Goal: Transaction & Acquisition: Purchase product/service

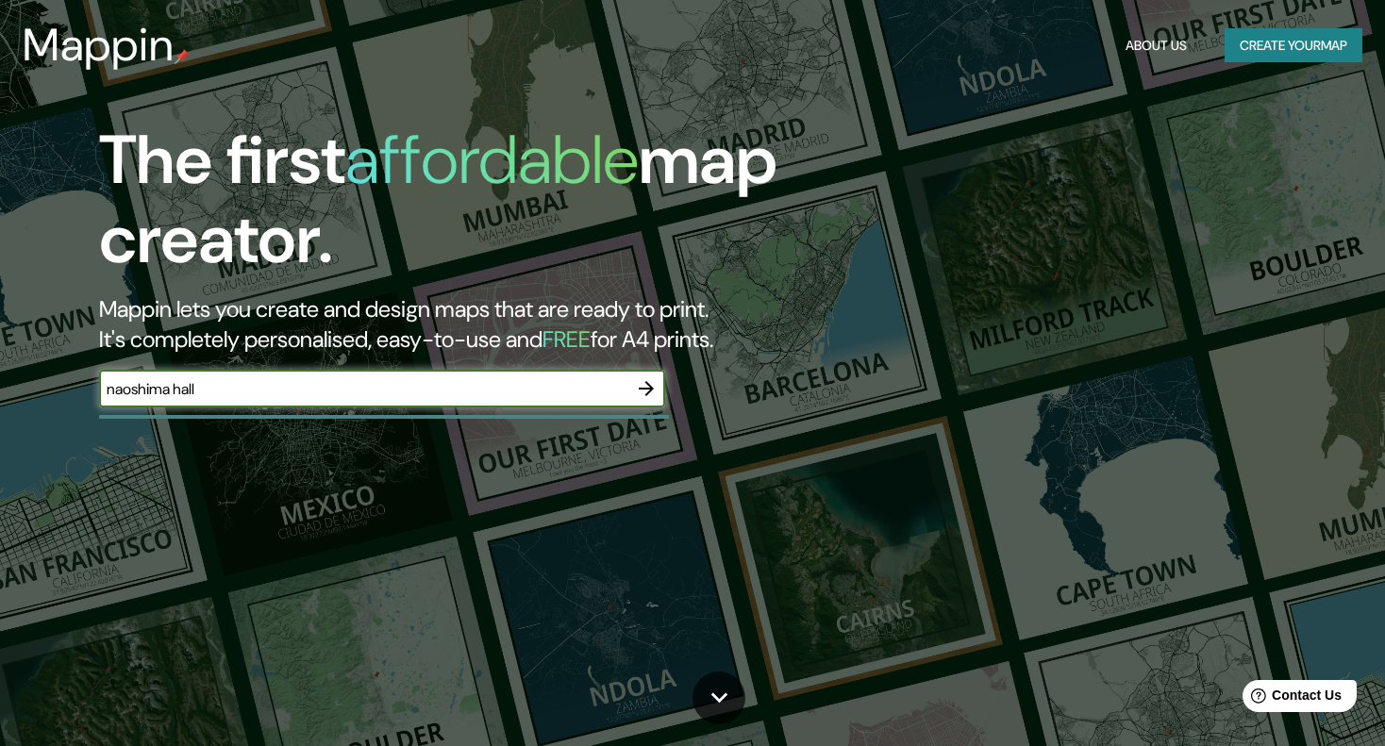
type input "naoshima hall"
click at [636, 386] on icon "button" at bounding box center [646, 388] width 23 height 23
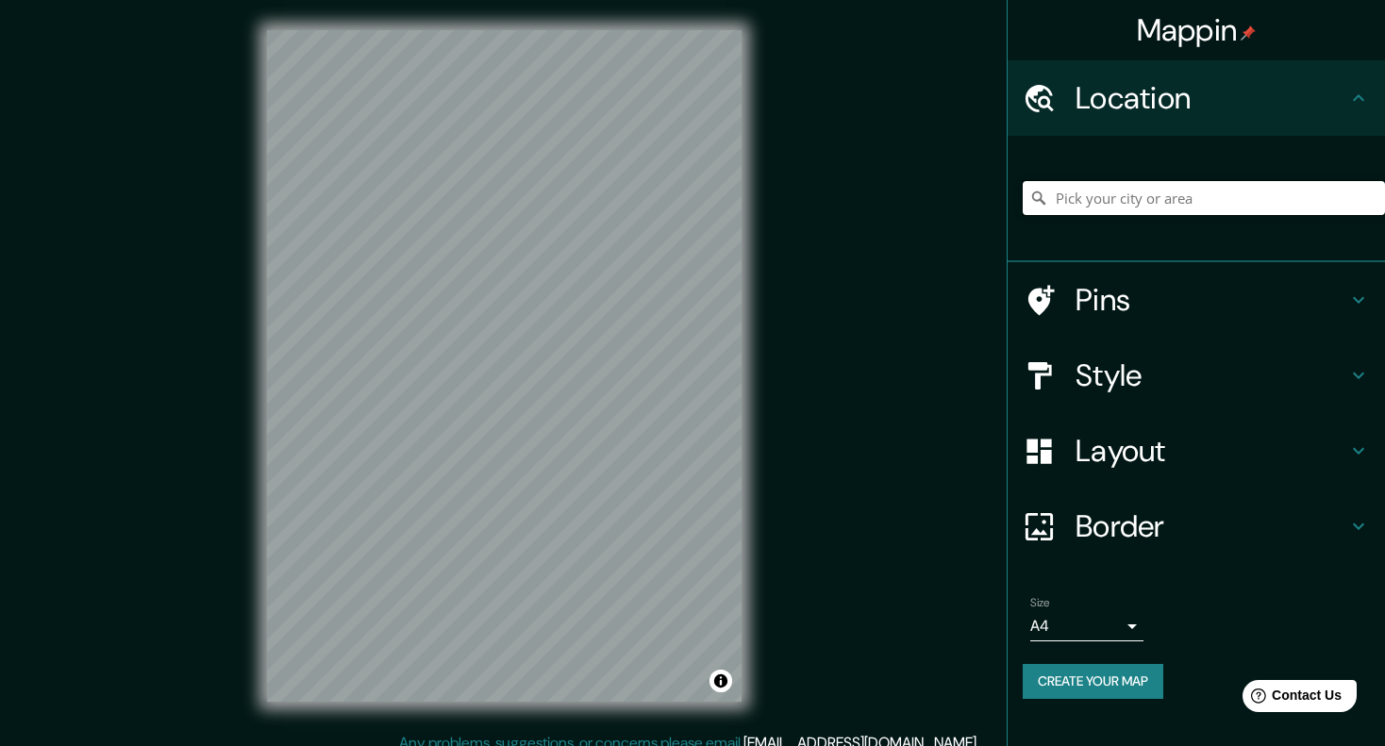
click at [1105, 200] on input "Pick your city or area" at bounding box center [1204, 198] width 362 height 34
type input "Naoshima, Distrito de Kagawa, Prefectura de Kagawa, Japón"
click at [1349, 302] on icon at bounding box center [1358, 300] width 23 height 23
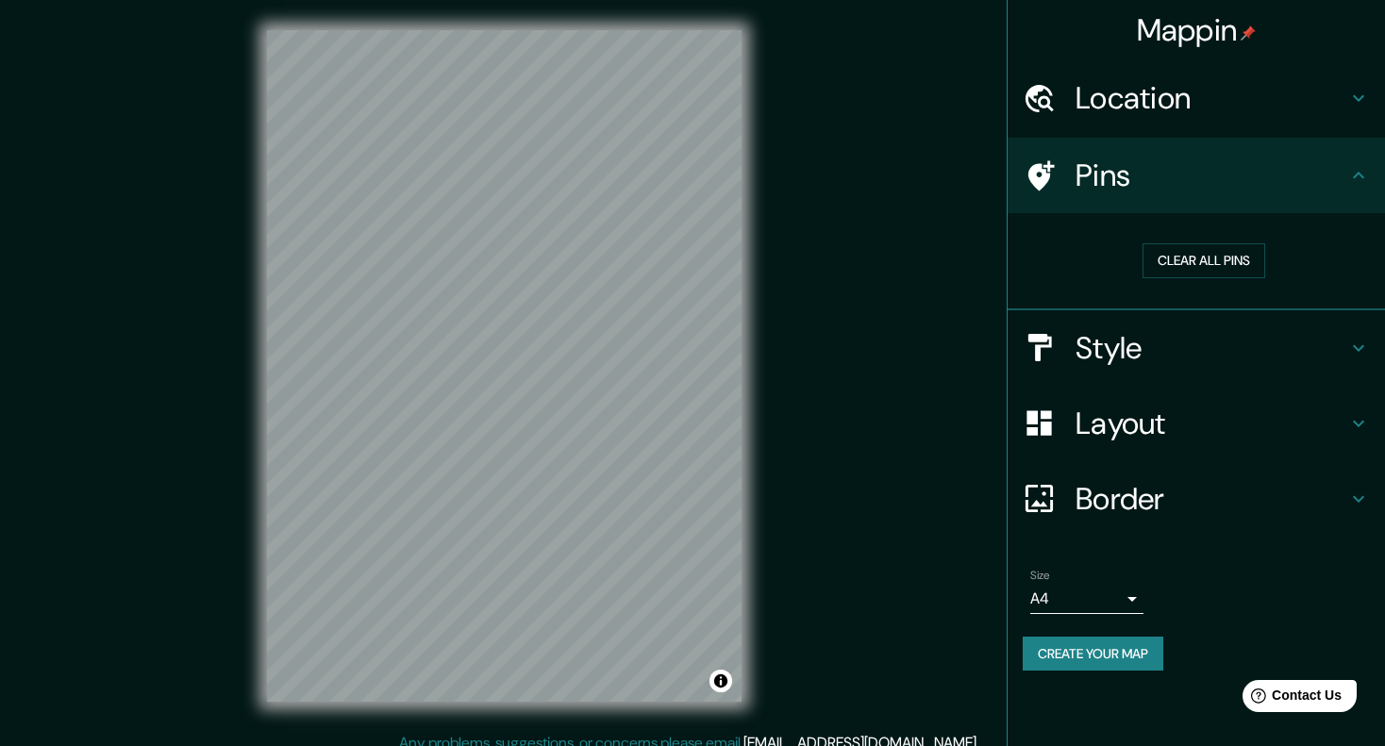
click at [1363, 189] on div "Pins" at bounding box center [1196, 175] width 377 height 75
click at [1350, 341] on icon at bounding box center [1358, 348] width 23 height 23
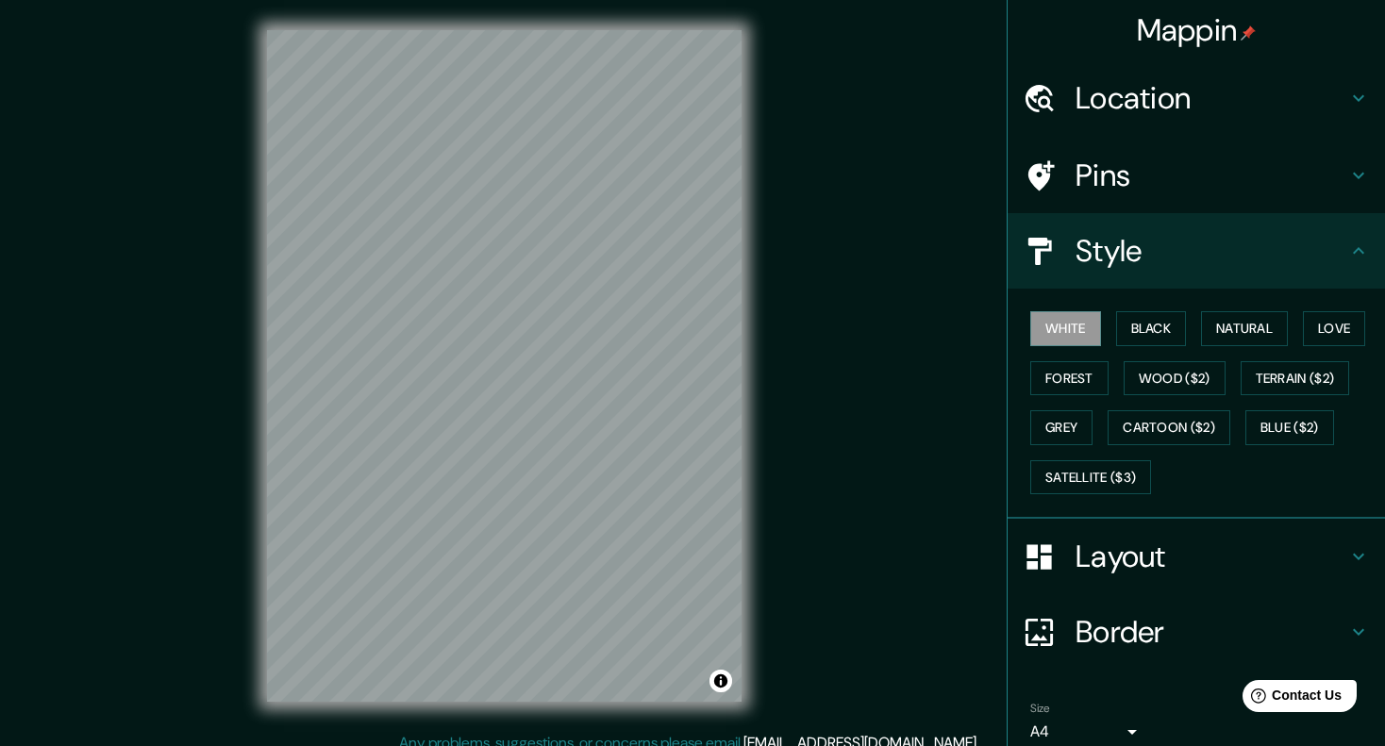
click at [1353, 551] on icon at bounding box center [1358, 556] width 23 height 23
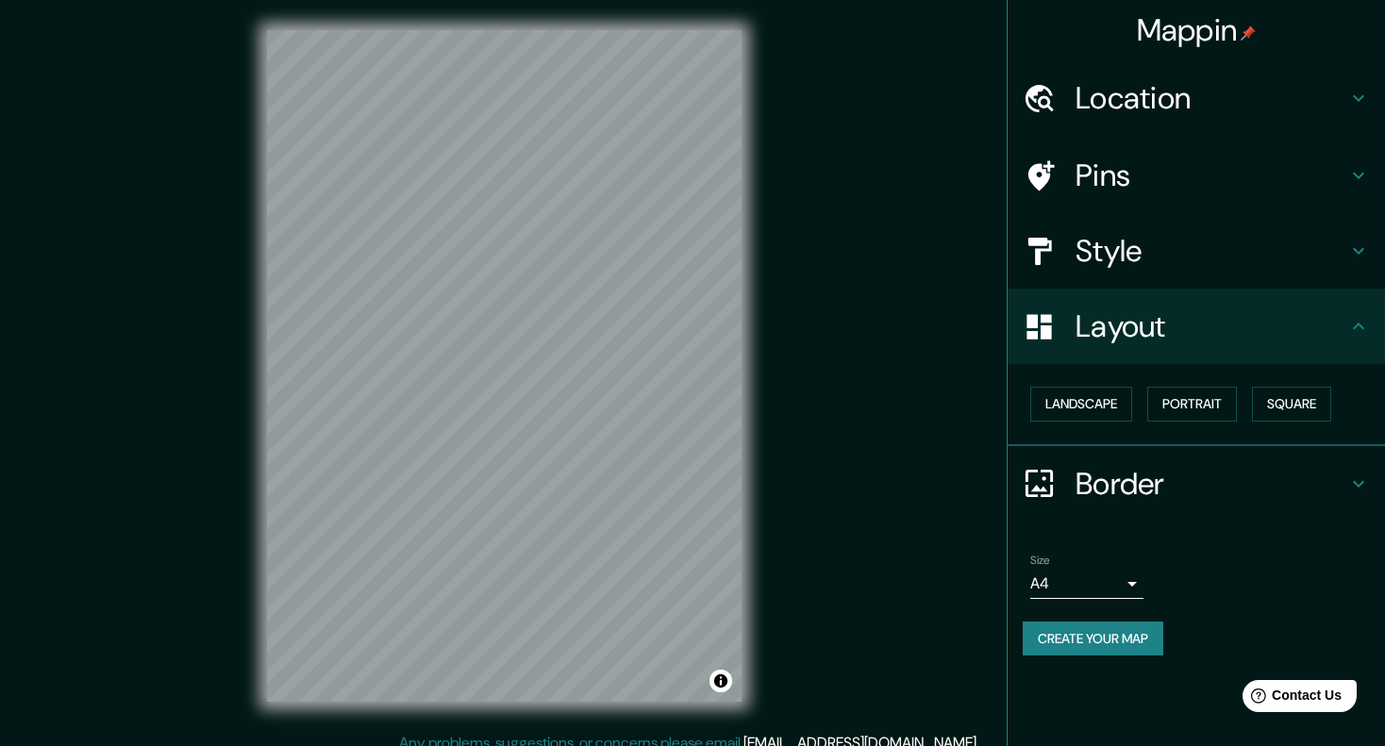
click at [1357, 477] on icon at bounding box center [1358, 484] width 23 height 23
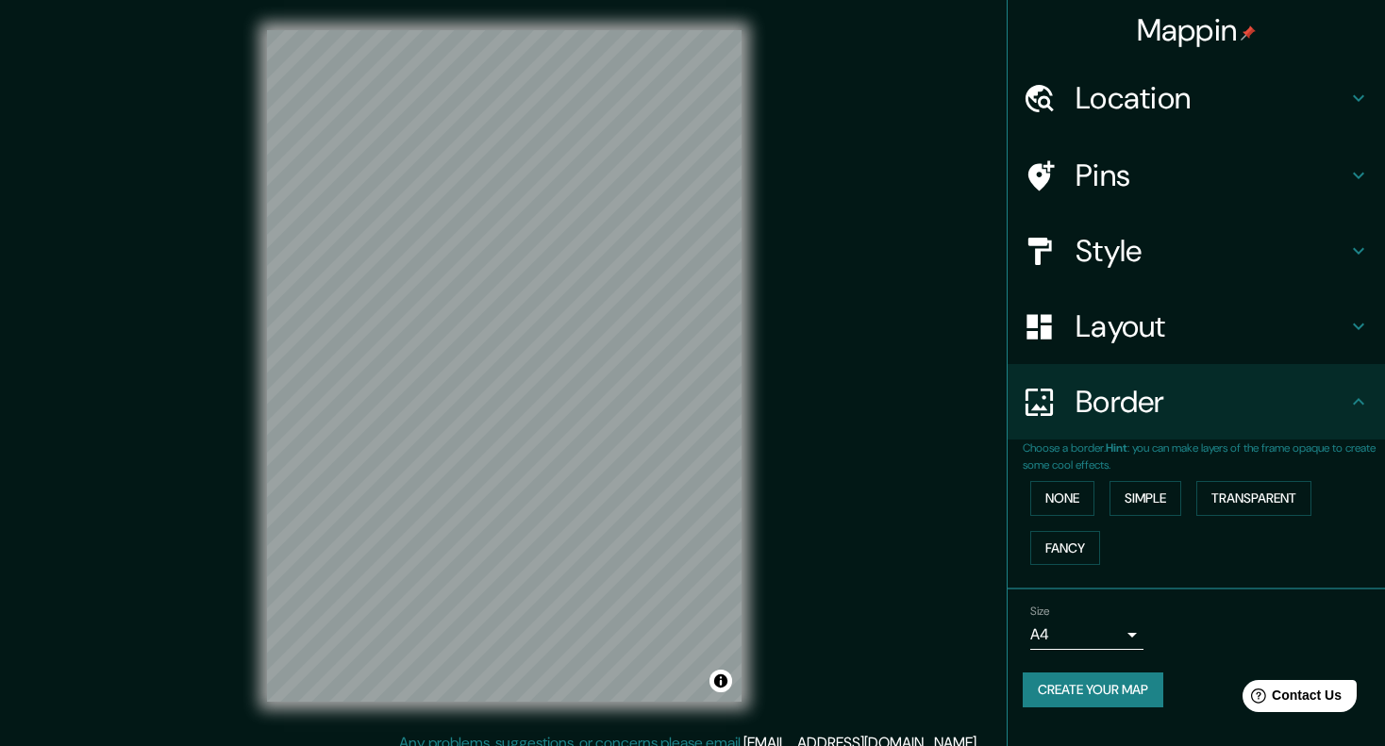
click at [1093, 639] on body "Mappin Location Naoshima, Distrito de Kagawa, Prefectura de Kagawa, Japón Naosh…" at bounding box center [692, 373] width 1385 height 746
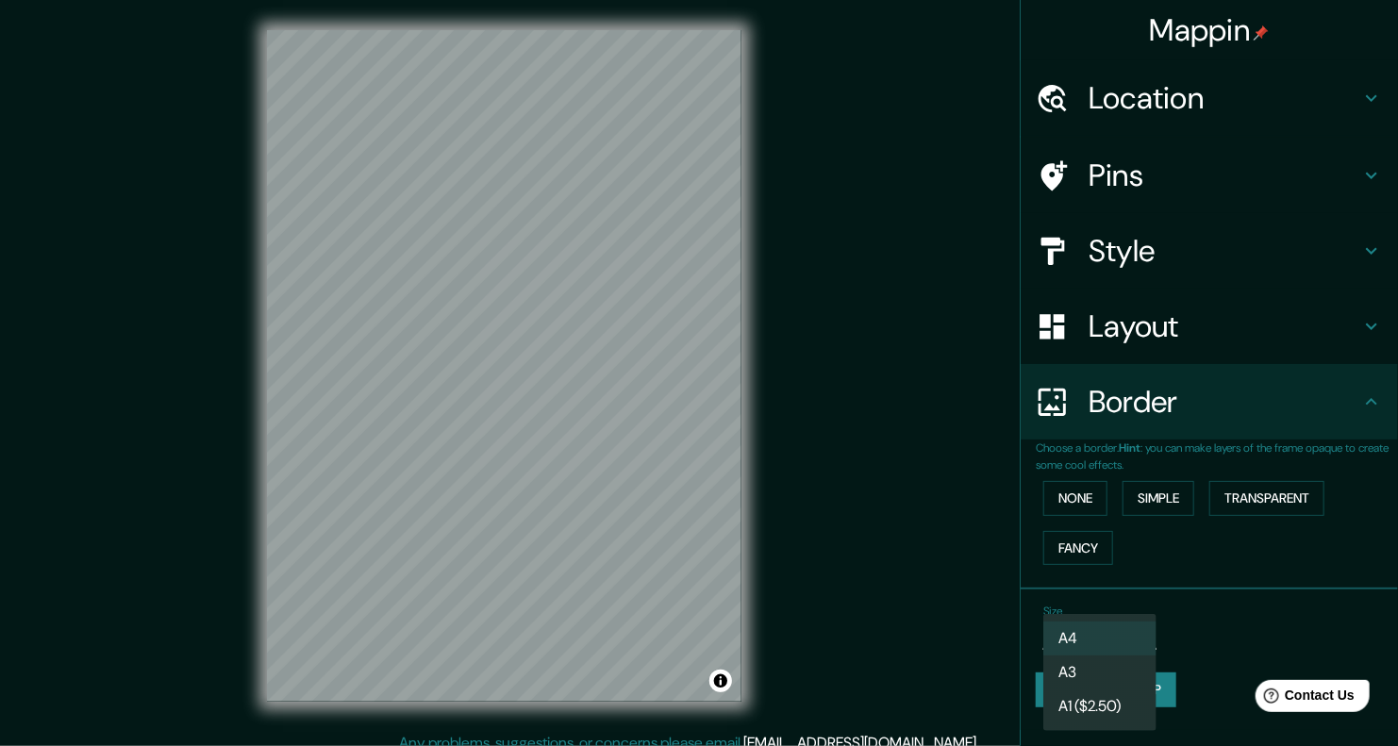
click at [1091, 671] on li "A3" at bounding box center [1100, 673] width 113 height 34
type input "a4"
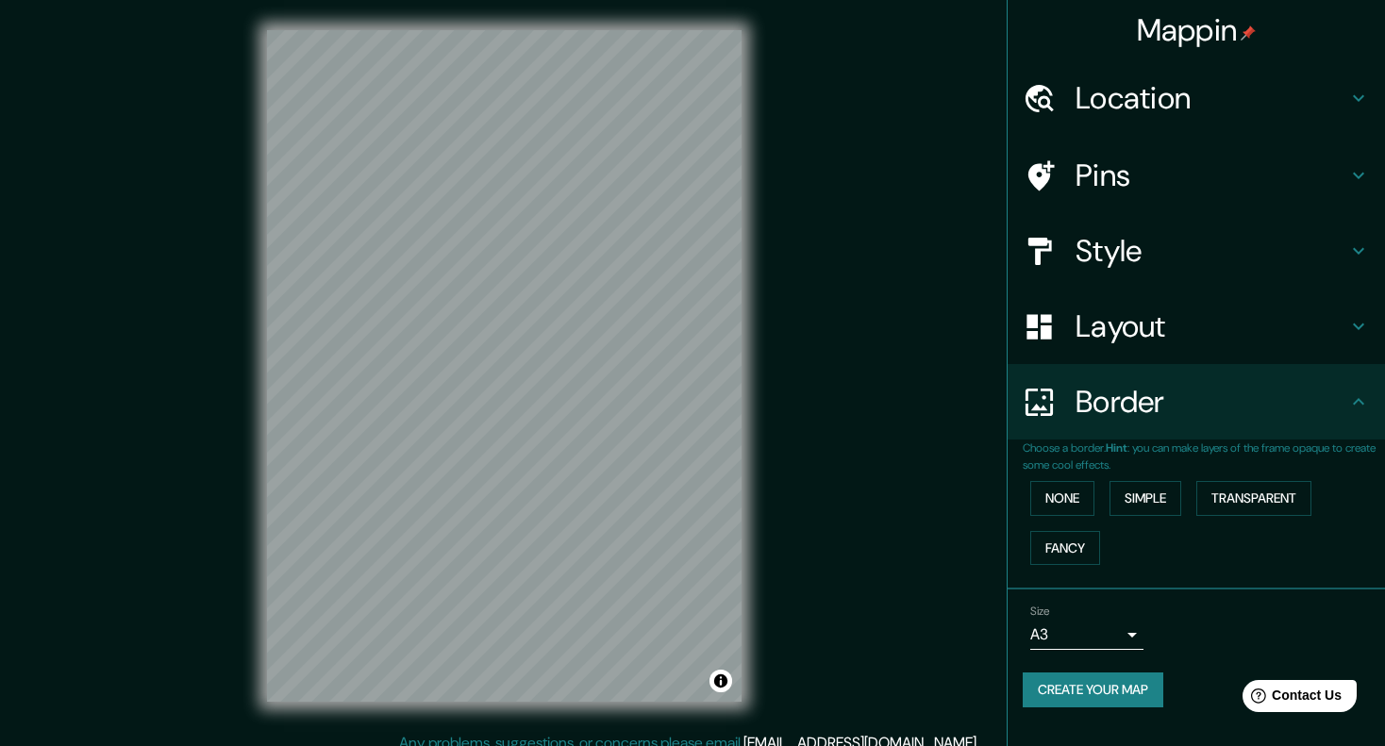
click at [1203, 247] on h4 "Style" at bounding box center [1212, 251] width 272 height 38
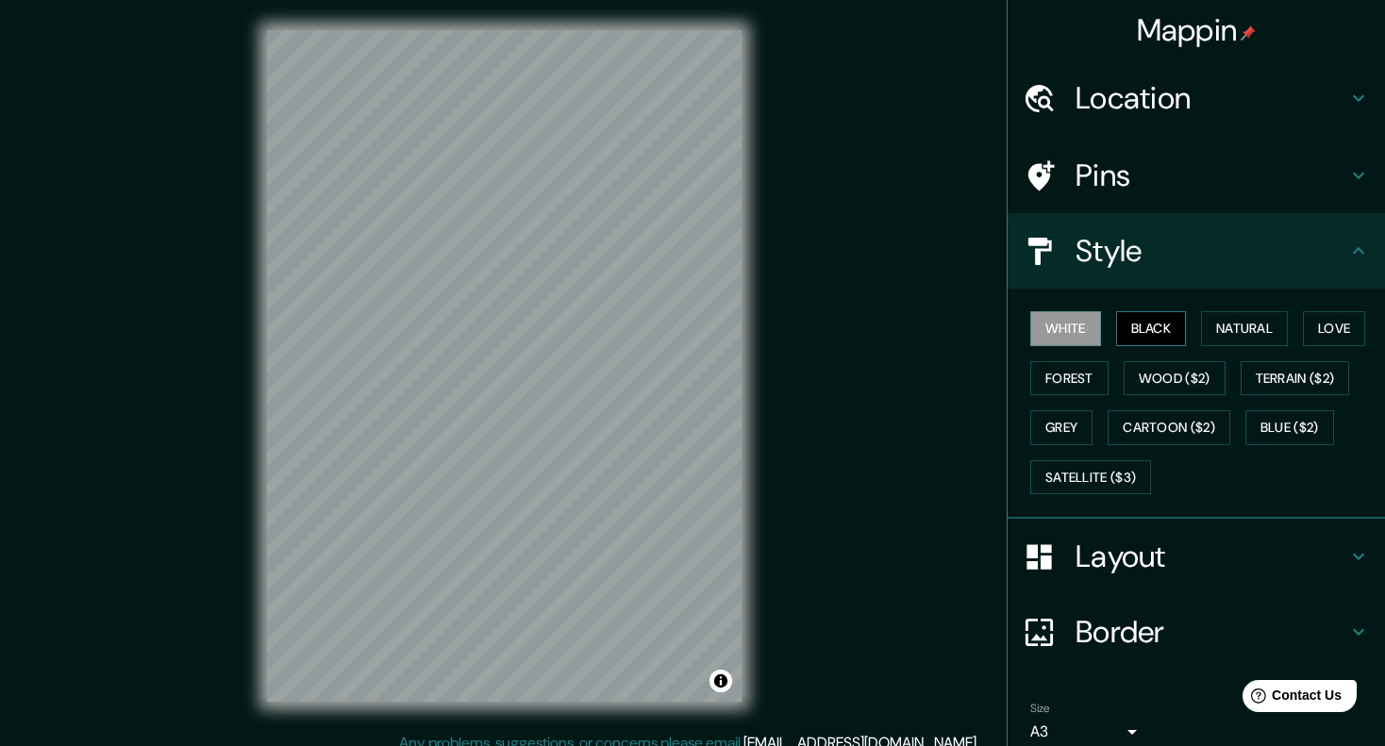
click at [1136, 318] on button "Black" at bounding box center [1151, 328] width 71 height 35
click at [1066, 326] on button "White" at bounding box center [1065, 328] width 71 height 35
click at [1066, 366] on button "Forest" at bounding box center [1069, 378] width 78 height 35
click at [1053, 415] on button "Grey" at bounding box center [1061, 427] width 62 height 35
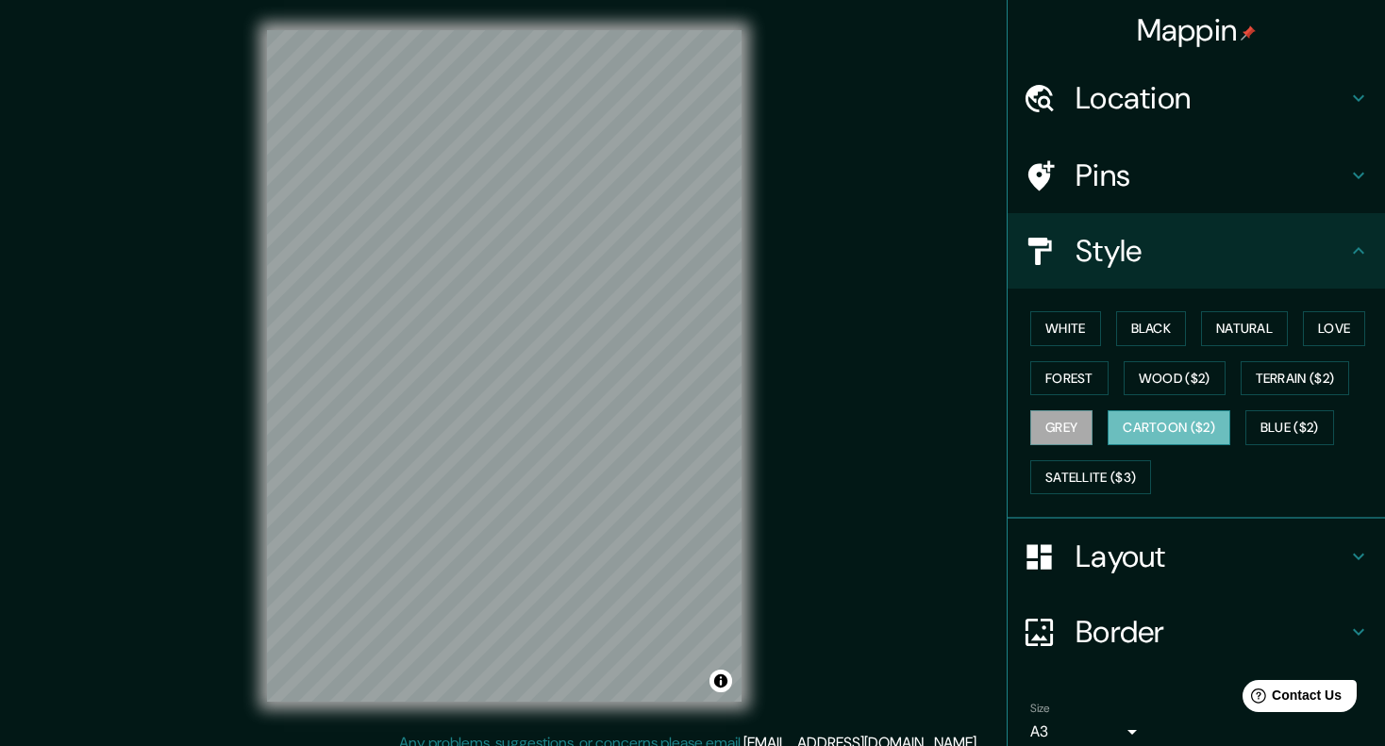
click at [1154, 420] on button "Cartoon ($2)" at bounding box center [1169, 427] width 123 height 35
click at [1210, 326] on button "Natural" at bounding box center [1244, 328] width 87 height 35
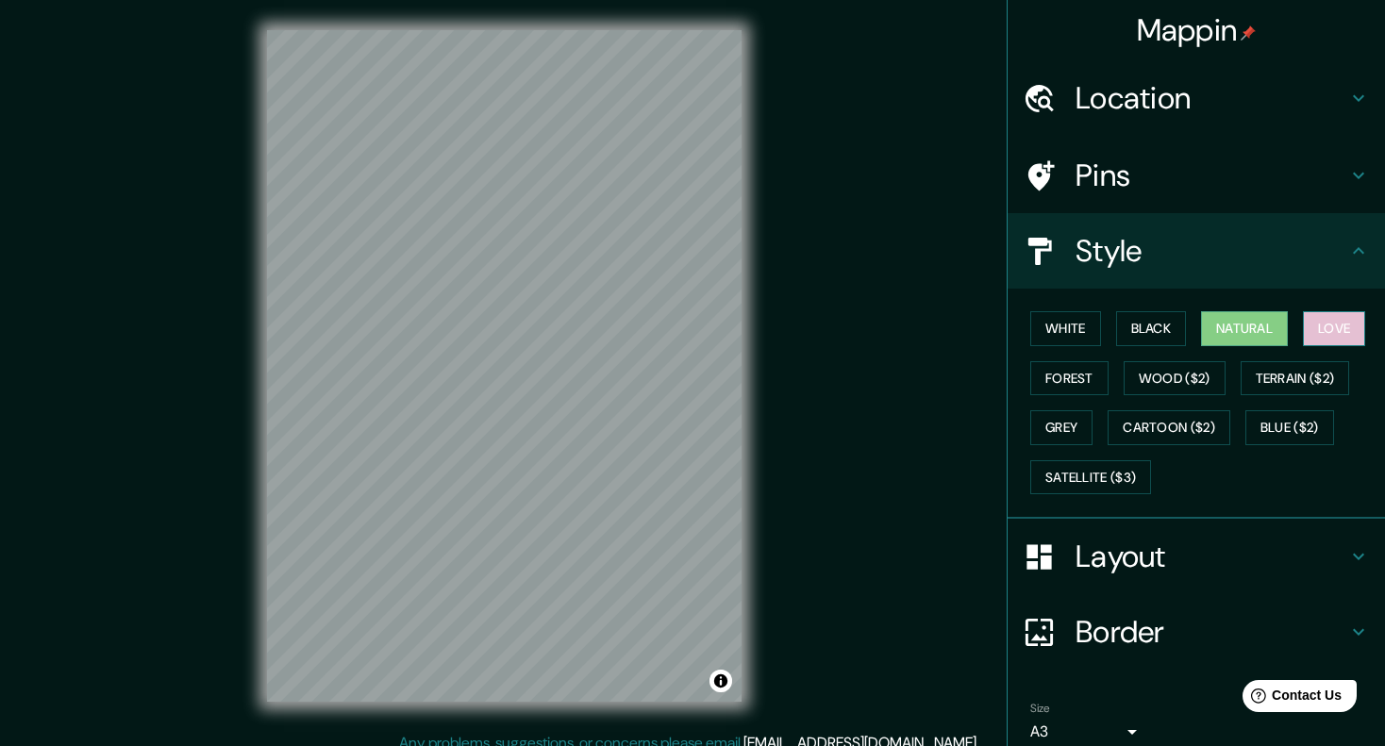
click at [1303, 324] on button "Love" at bounding box center [1334, 328] width 62 height 35
click at [1128, 318] on button "Black" at bounding box center [1151, 328] width 71 height 35
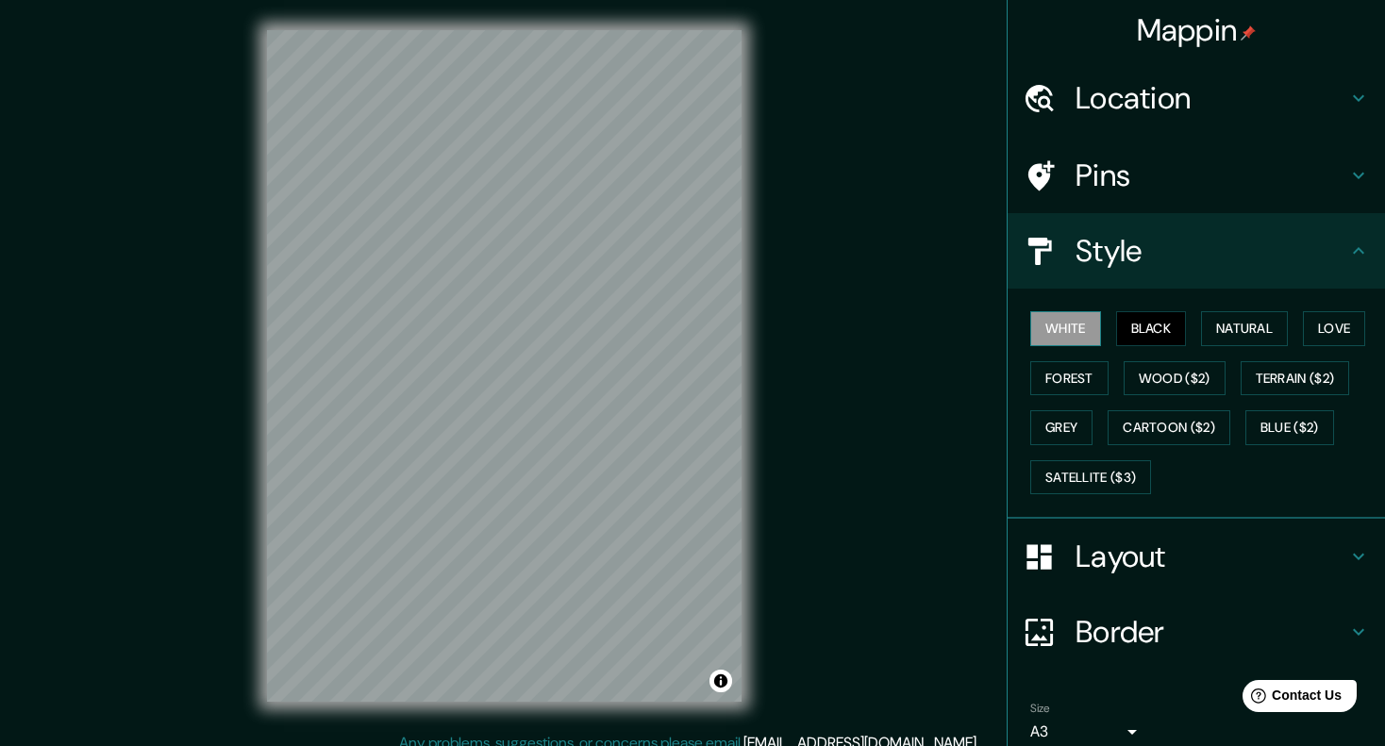
click at [1056, 324] on button "White" at bounding box center [1065, 328] width 71 height 35
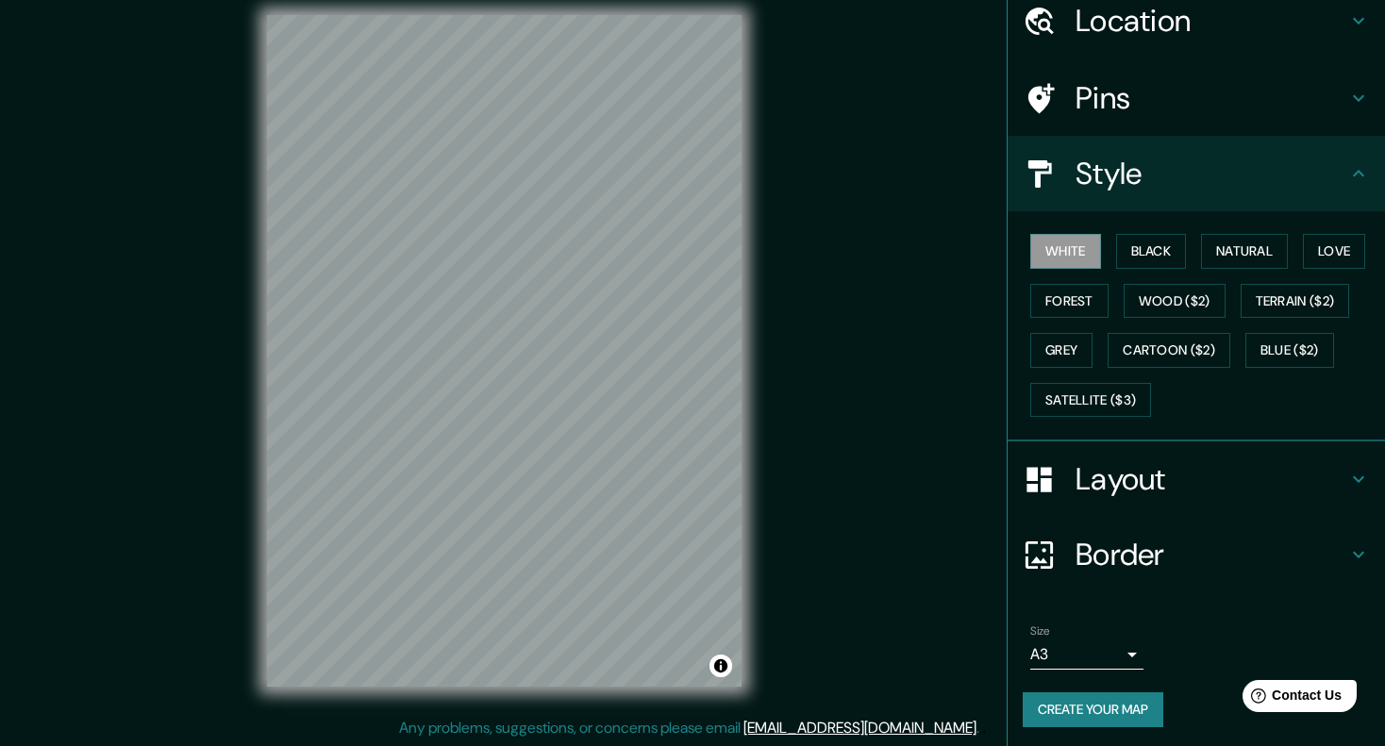
scroll to position [15, 0]
click at [1114, 706] on button "Create your map" at bounding box center [1093, 710] width 141 height 35
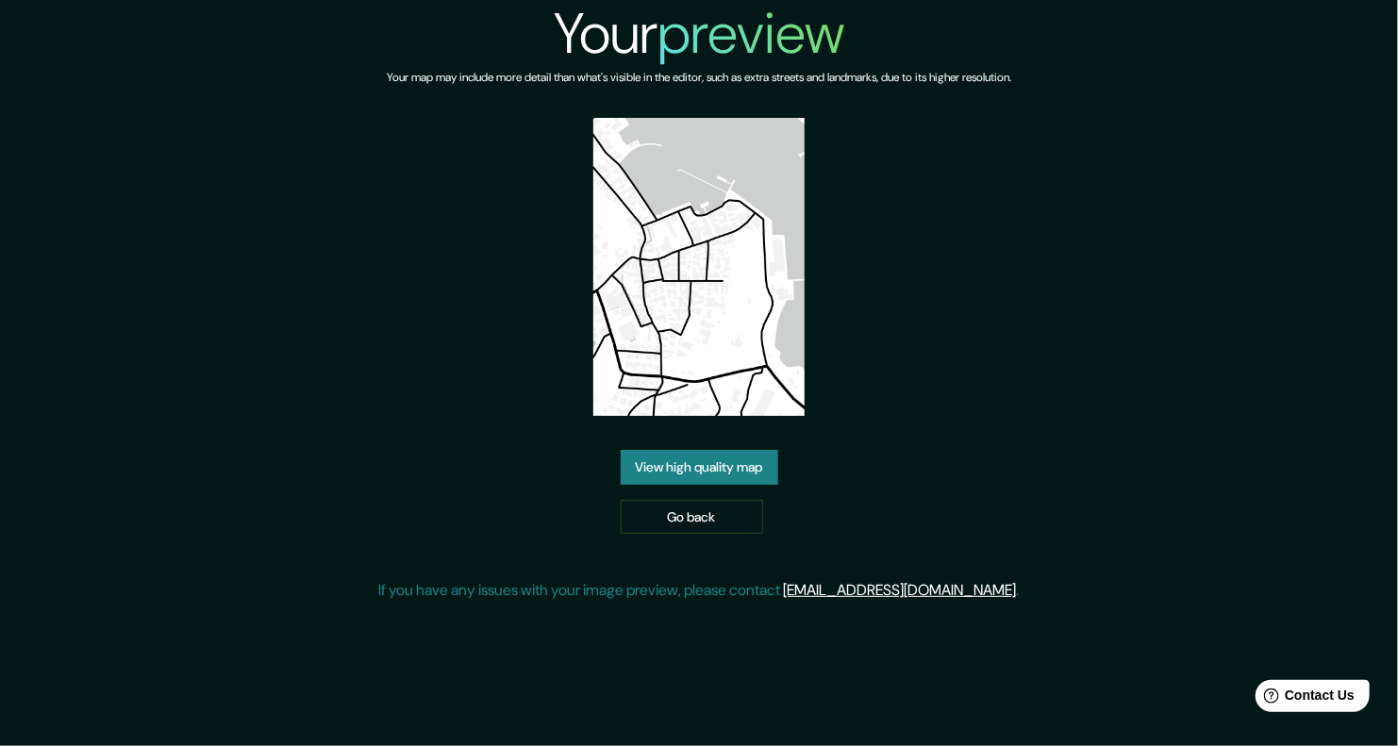
click at [734, 466] on link "View high quality map" at bounding box center [700, 467] width 158 height 35
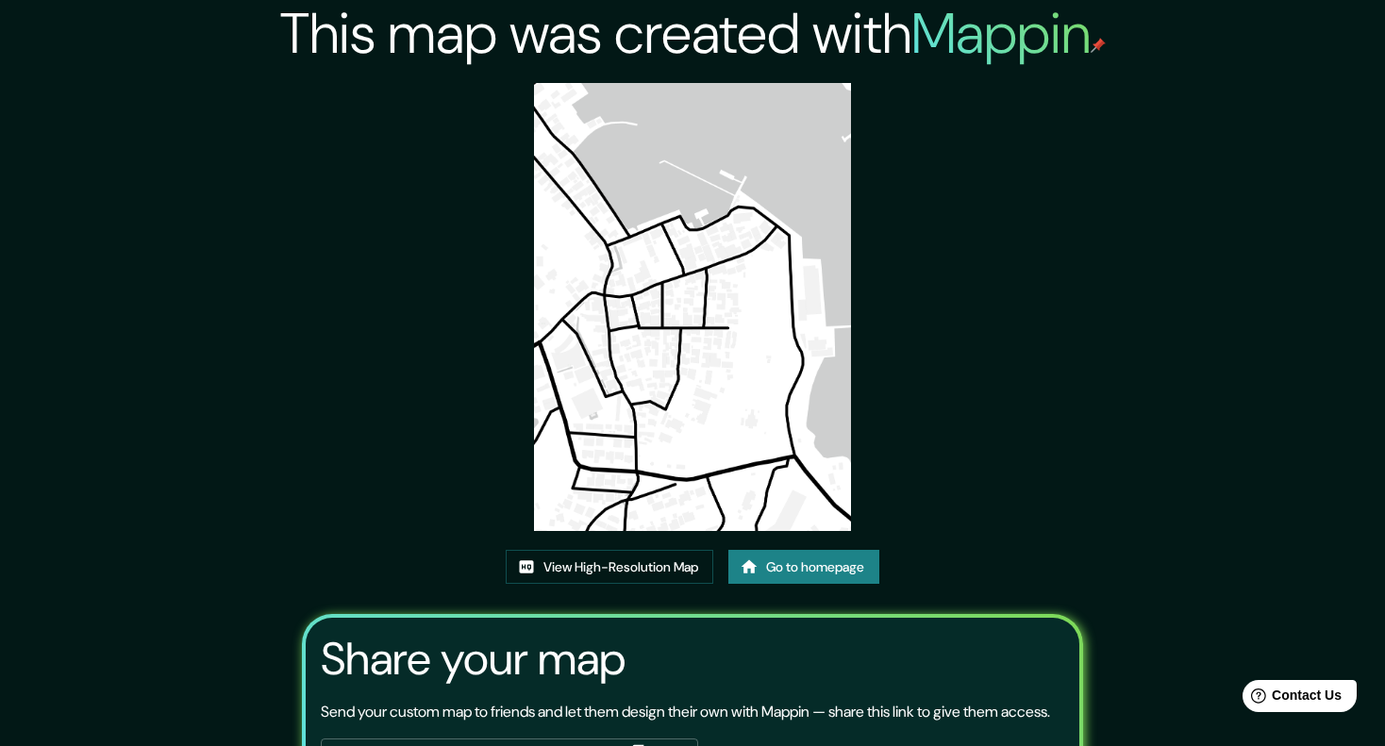
click at [699, 286] on img at bounding box center [692, 307] width 317 height 448
click at [589, 561] on link "View High-Resolution Map" at bounding box center [610, 567] width 208 height 35
